Goal: Navigation & Orientation: Find specific page/section

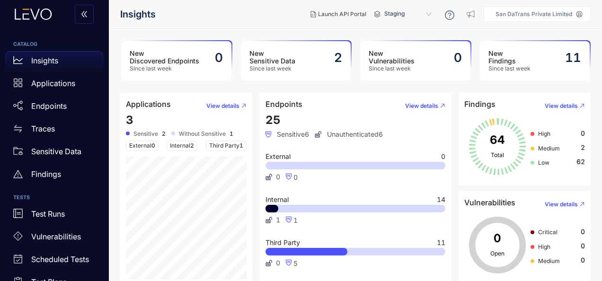
click at [125, 119] on article "Applications View details 3 Sensitive 2 Without Sensitive 1 External 0 Internal…" at bounding box center [186, 191] width 132 height 196
click at [127, 118] on span "3" at bounding box center [130, 120] width 8 height 14
click at [134, 118] on div "3 Sensitive 2 Without Sensitive 1 External 0 Internal 2 Third Party 1" at bounding box center [186, 197] width 121 height 166
click at [161, 129] on div "3 Sensitive 2 Without Sensitive 1 External 0 Internal 2 Third Party 1" at bounding box center [186, 197] width 121 height 166
click at [222, 103] on span "View details" at bounding box center [222, 106] width 33 height 7
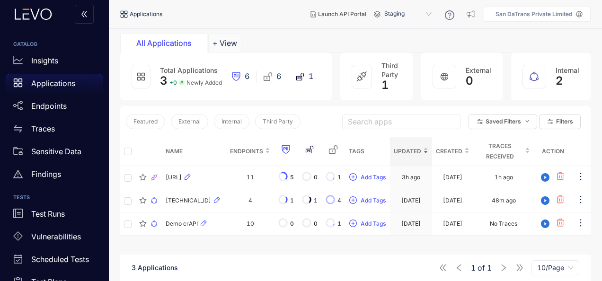
scroll to position [67, 0]
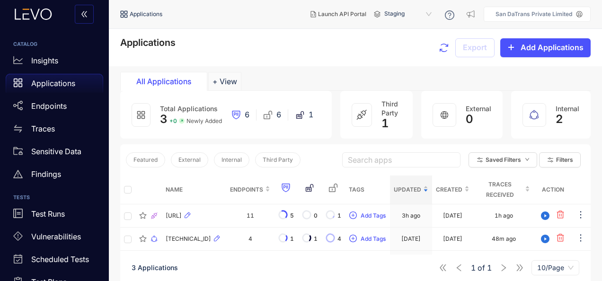
scroll to position [47, 0]
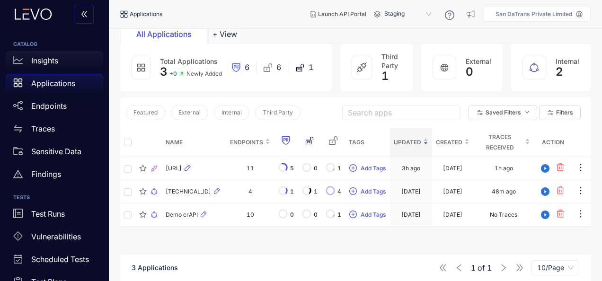
click at [21, 63] on icon at bounding box center [17, 59] width 9 height 9
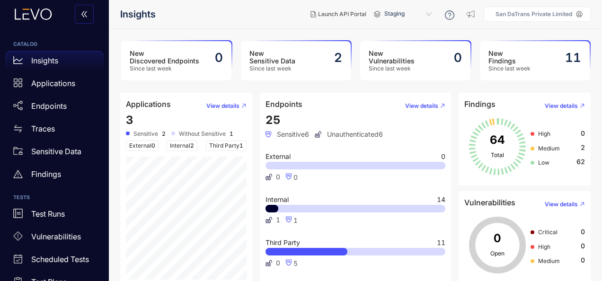
click at [6, 51] on link "Insights" at bounding box center [55, 62] width 98 height 23
click at [602, 212] on html "CATALOG Insights Applications Endpoints Traces Sensitive Data Findings TESTS Te…" at bounding box center [301, 140] width 602 height 281
drag, startPoint x: 25, startPoint y: 83, endPoint x: 32, endPoint y: 93, distance: 12.2
click at [25, 83] on div "Applications" at bounding box center [55, 83] width 98 height 19
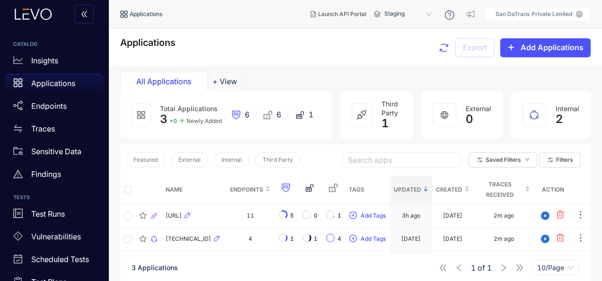
click at [398, 11] on span "Staging" at bounding box center [408, 14] width 49 height 15
click at [429, 15] on span "Staging" at bounding box center [408, 14] width 49 height 15
click at [420, 25] on div "Staging" at bounding box center [412, 30] width 49 height 10
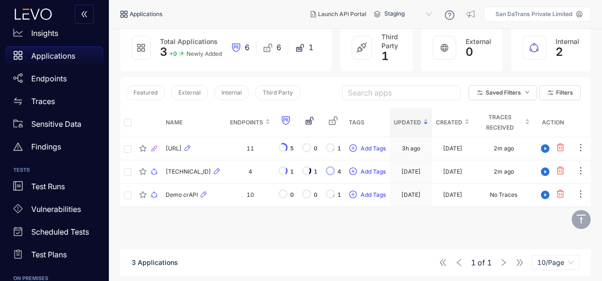
scroll to position [26, 0]
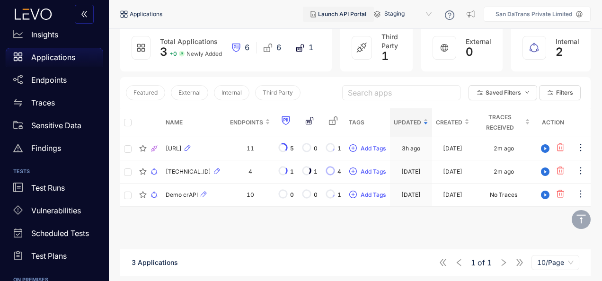
click at [351, 10] on button "Launch API Portal" at bounding box center [338, 14] width 71 height 15
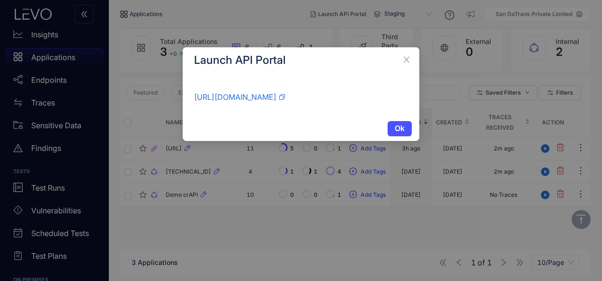
click at [285, 97] on icon "button" at bounding box center [282, 97] width 6 height 6
click at [405, 60] on icon "close" at bounding box center [406, 59] width 9 height 9
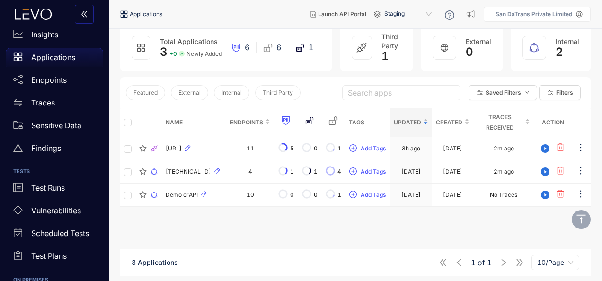
click at [429, 13] on span "Staging" at bounding box center [408, 14] width 49 height 15
click at [348, 18] on button "Launch API Portal" at bounding box center [338, 14] width 71 height 15
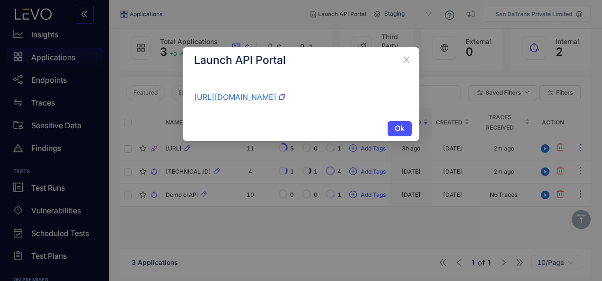
click at [285, 97] on icon "button" at bounding box center [282, 97] width 6 height 6
click at [407, 57] on icon "close" at bounding box center [406, 59] width 9 height 9
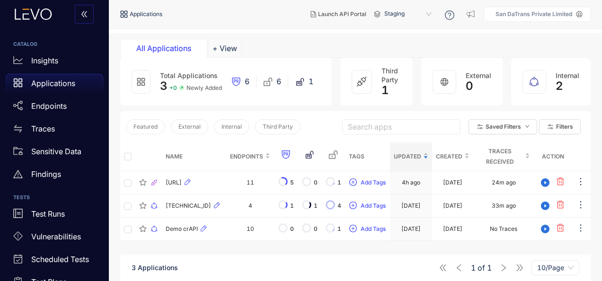
scroll to position [67, 0]
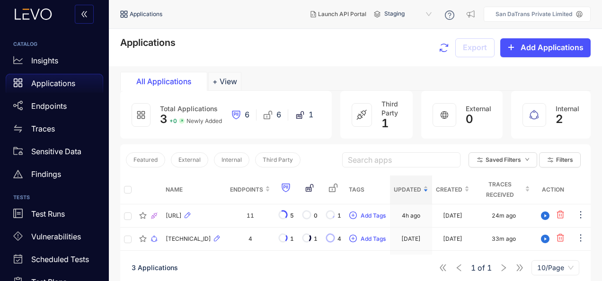
click at [432, 13] on span "Staging" at bounding box center [408, 14] width 49 height 15
click at [420, 29] on div "Production" at bounding box center [412, 30] width 49 height 10
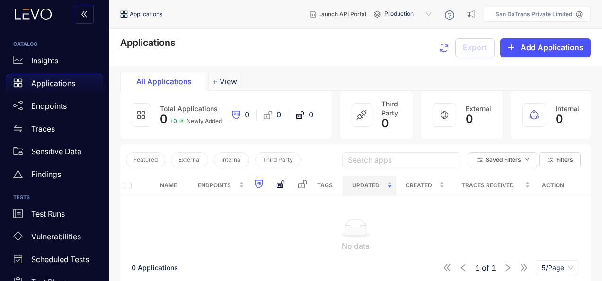
click at [426, 14] on span "Production" at bounding box center [408, 14] width 49 height 15
click at [419, 38] on div "Staging" at bounding box center [412, 42] width 49 height 10
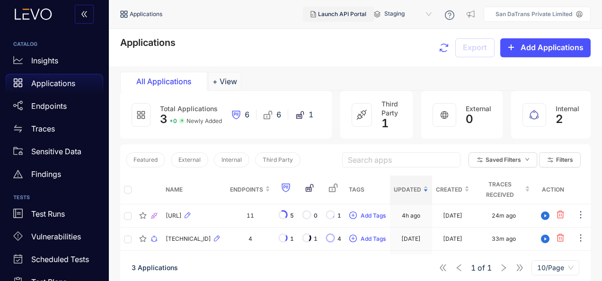
click at [329, 11] on span "Launch API Portal" at bounding box center [342, 14] width 48 height 7
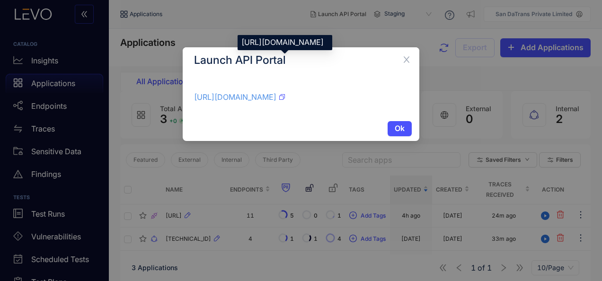
click at [277, 95] on link "https://levo-api-docs-qoygq-i5cjqchtqa-wl.a.run.app/environment/03c7ab5f-d409-4…" at bounding box center [235, 96] width 82 height 9
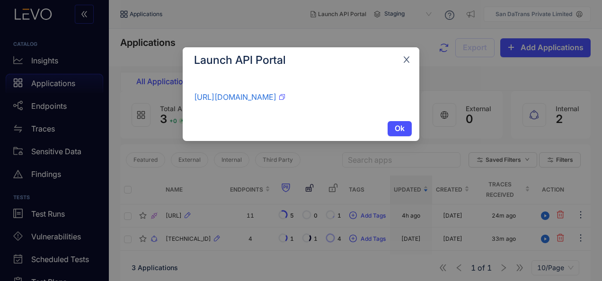
click at [404, 65] on span "Close" at bounding box center [407, 60] width 26 height 26
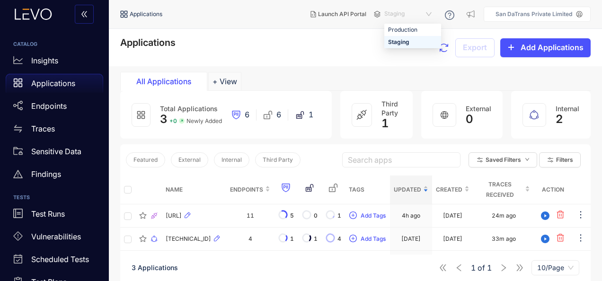
click at [429, 13] on span "Staging" at bounding box center [408, 14] width 49 height 15
click at [417, 33] on div "Production" at bounding box center [412, 30] width 49 height 10
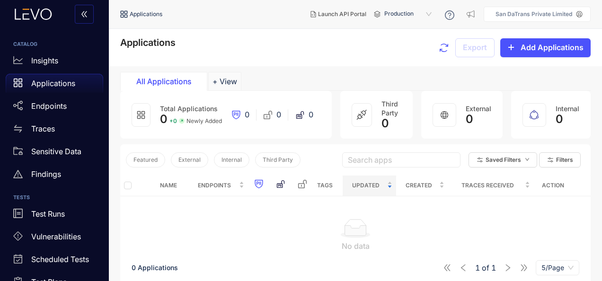
scroll to position [57, 0]
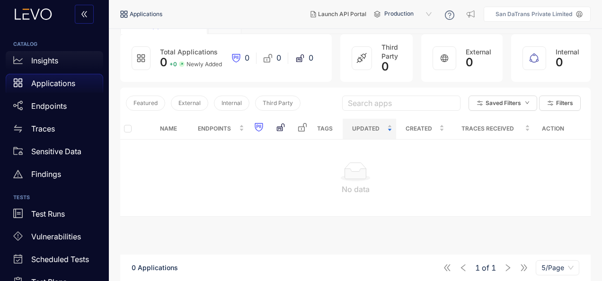
click at [44, 66] on div "Insights" at bounding box center [55, 60] width 98 height 19
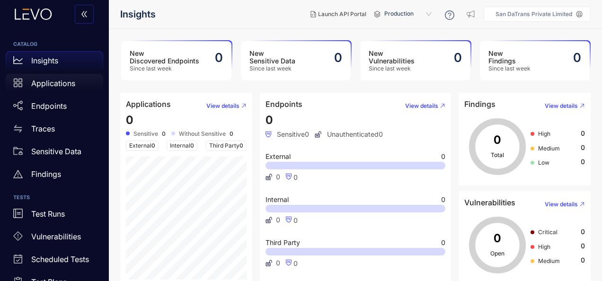
click at [57, 79] on p "Applications" at bounding box center [53, 83] width 44 height 9
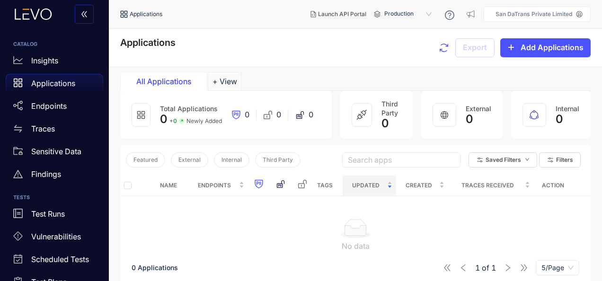
click at [168, 82] on div "All Applications" at bounding box center [163, 81] width 71 height 9
click at [39, 60] on p "Insights" at bounding box center [44, 60] width 27 height 9
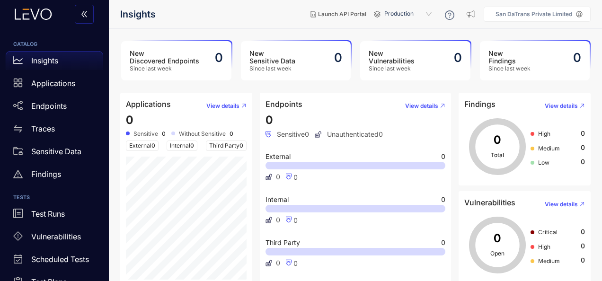
click at [402, 9] on span "Production" at bounding box center [408, 14] width 49 height 15
click at [402, 38] on div "Staging" at bounding box center [412, 42] width 49 height 10
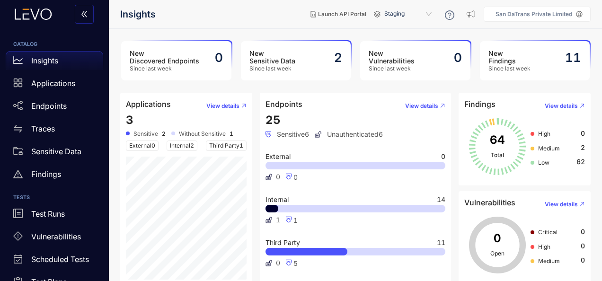
click at [401, 18] on span "Staging" at bounding box center [408, 14] width 49 height 15
click at [400, 33] on div "Production" at bounding box center [412, 30] width 49 height 10
